Goal: Check status: Check status

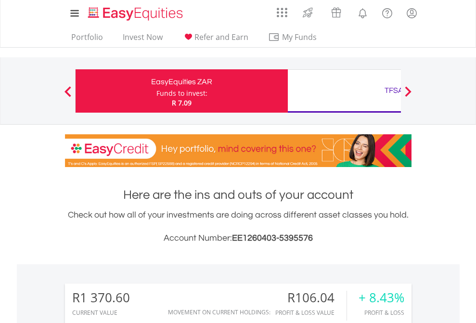
scroll to position [92, 151]
click at [156, 91] on div "Funds to invest:" at bounding box center [181, 93] width 51 height 10
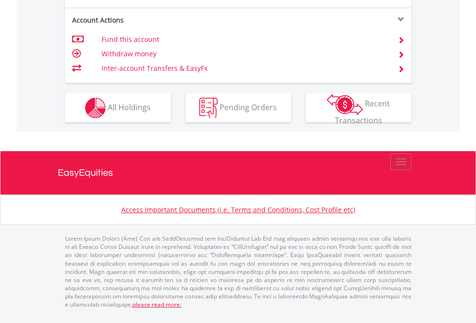
scroll to position [897, 0]
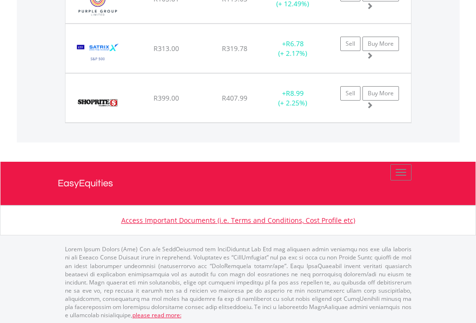
scroll to position [92, 151]
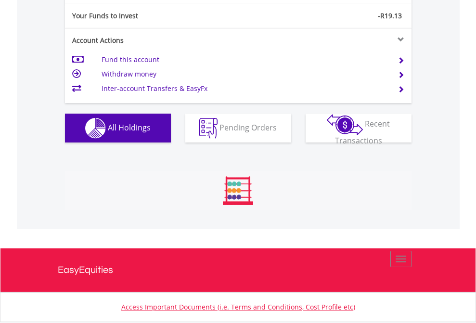
scroll to position [92, 151]
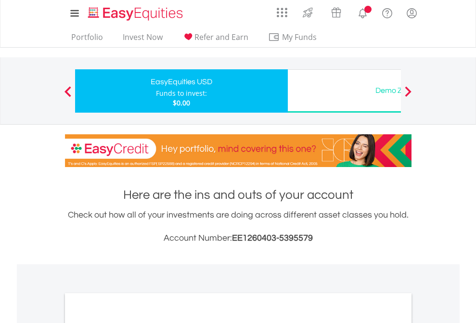
scroll to position [578, 0]
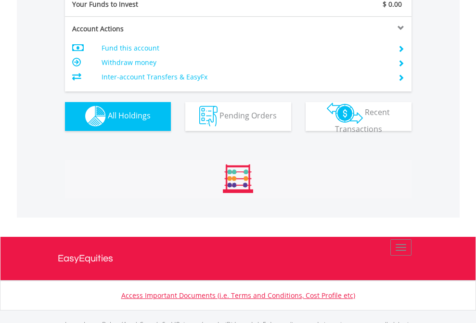
scroll to position [952, 0]
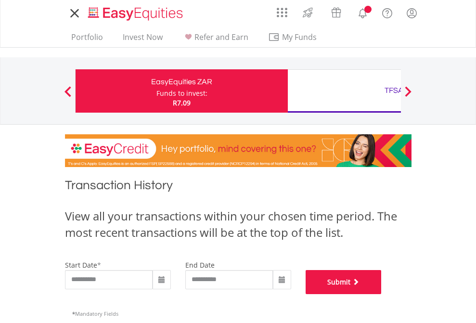
click at [381, 294] on button "Submit" at bounding box center [343, 282] width 76 height 24
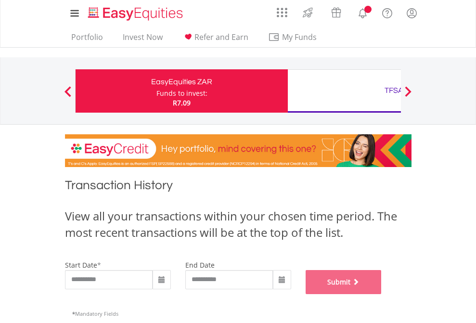
scroll to position [390, 0]
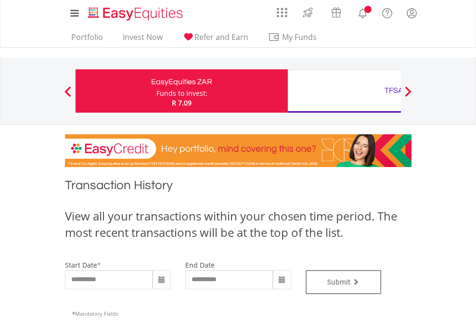
click at [344, 91] on div "TFSA" at bounding box center [393, 90] width 201 height 13
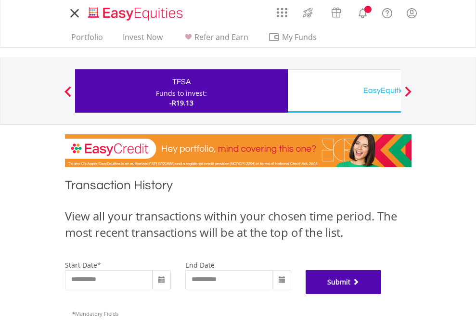
click at [381, 294] on button "Submit" at bounding box center [343, 282] width 76 height 24
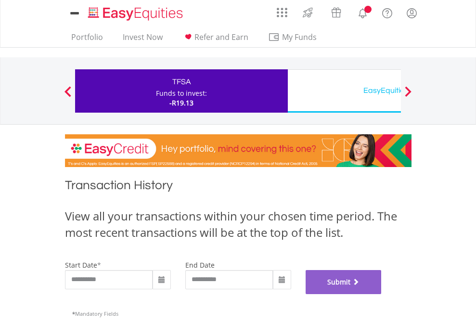
scroll to position [390, 0]
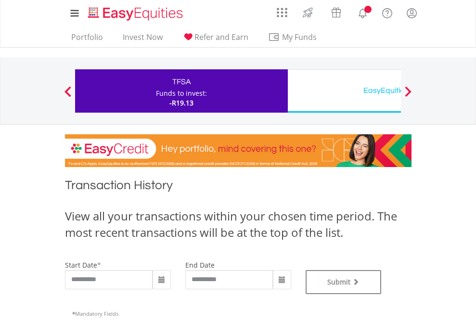
click at [344, 91] on div "EasyEquities USD" at bounding box center [393, 90] width 201 height 13
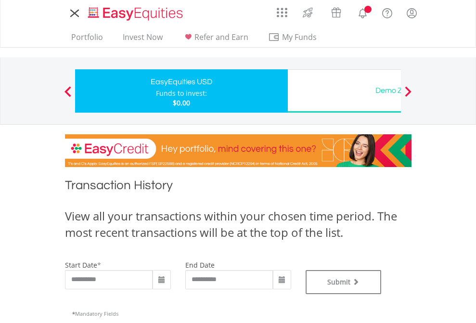
type input "**********"
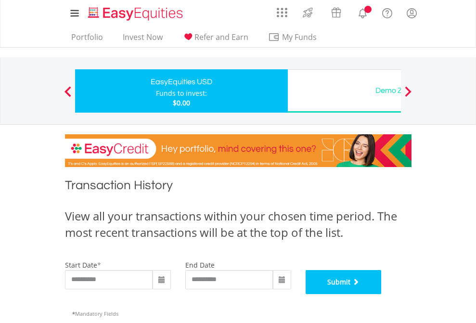
click at [381, 294] on button "Submit" at bounding box center [343, 282] width 76 height 24
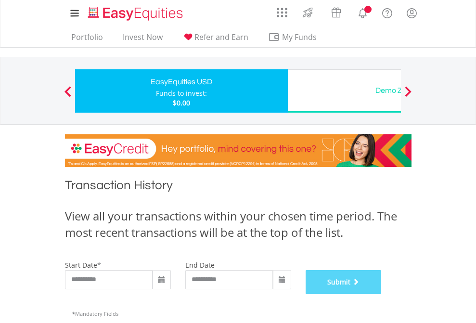
scroll to position [390, 0]
